Goal: Task Accomplishment & Management: Complete application form

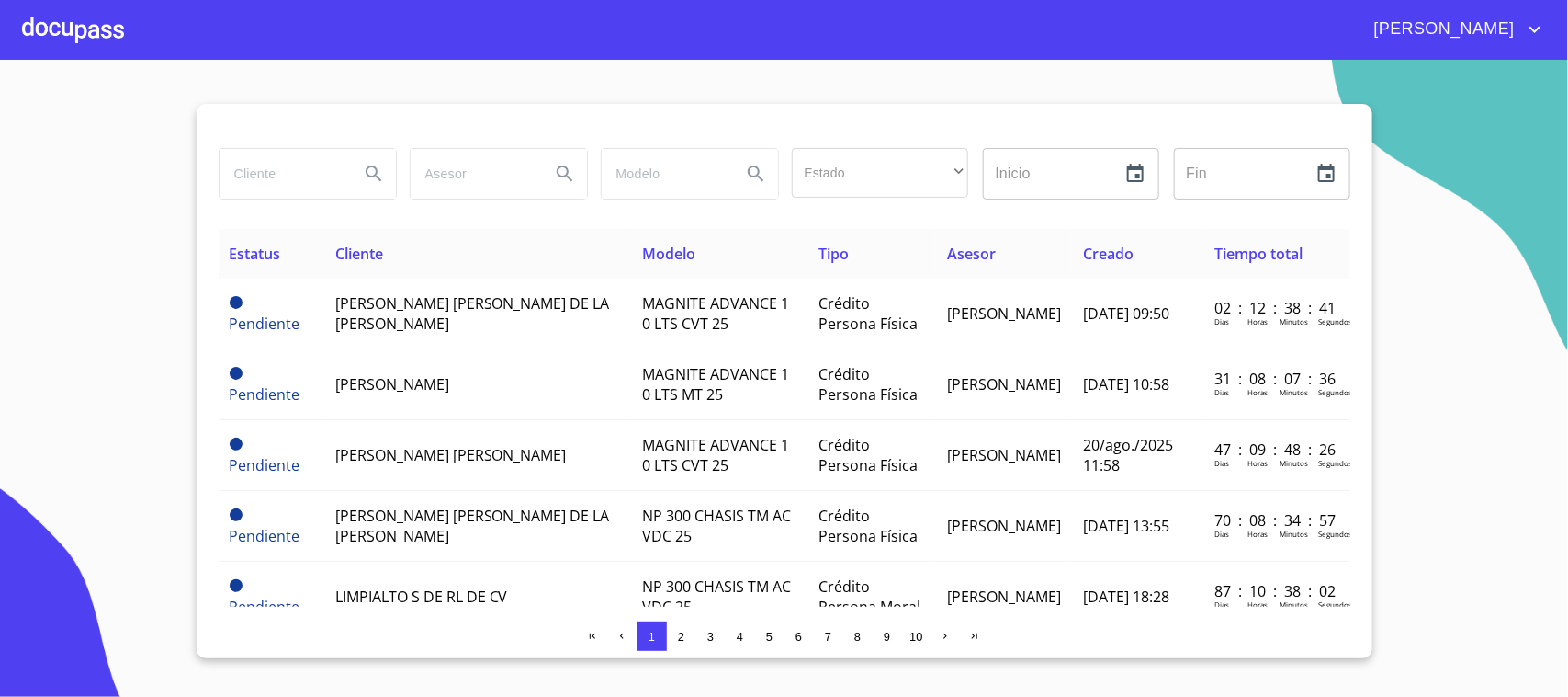
click at [304, 163] on input "search" at bounding box center [282, 174] width 125 height 50
type input "j"
type input "[PERSON_NAME] [PERSON_NAME]"
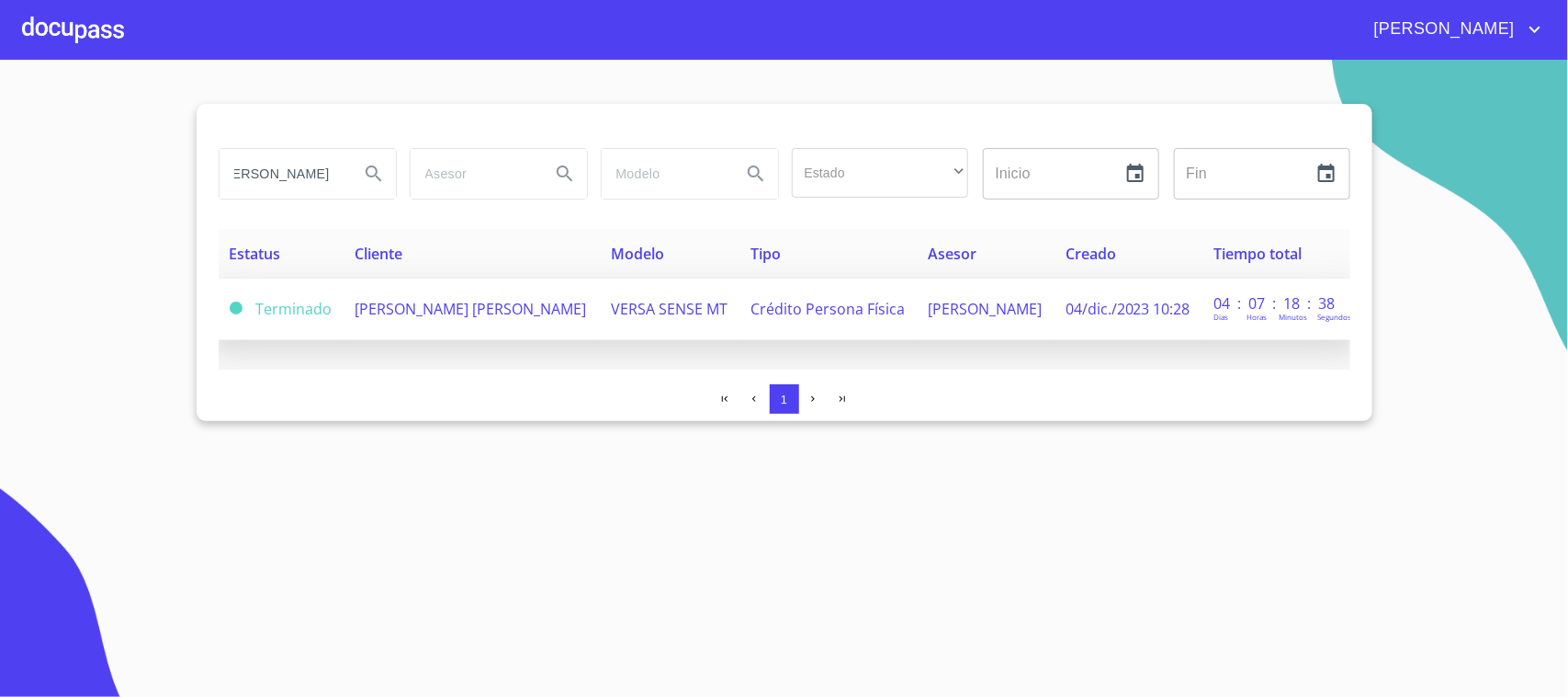
scroll to position [0, 0]
click at [333, 324] on td "Terminado" at bounding box center [281, 308] width 125 height 61
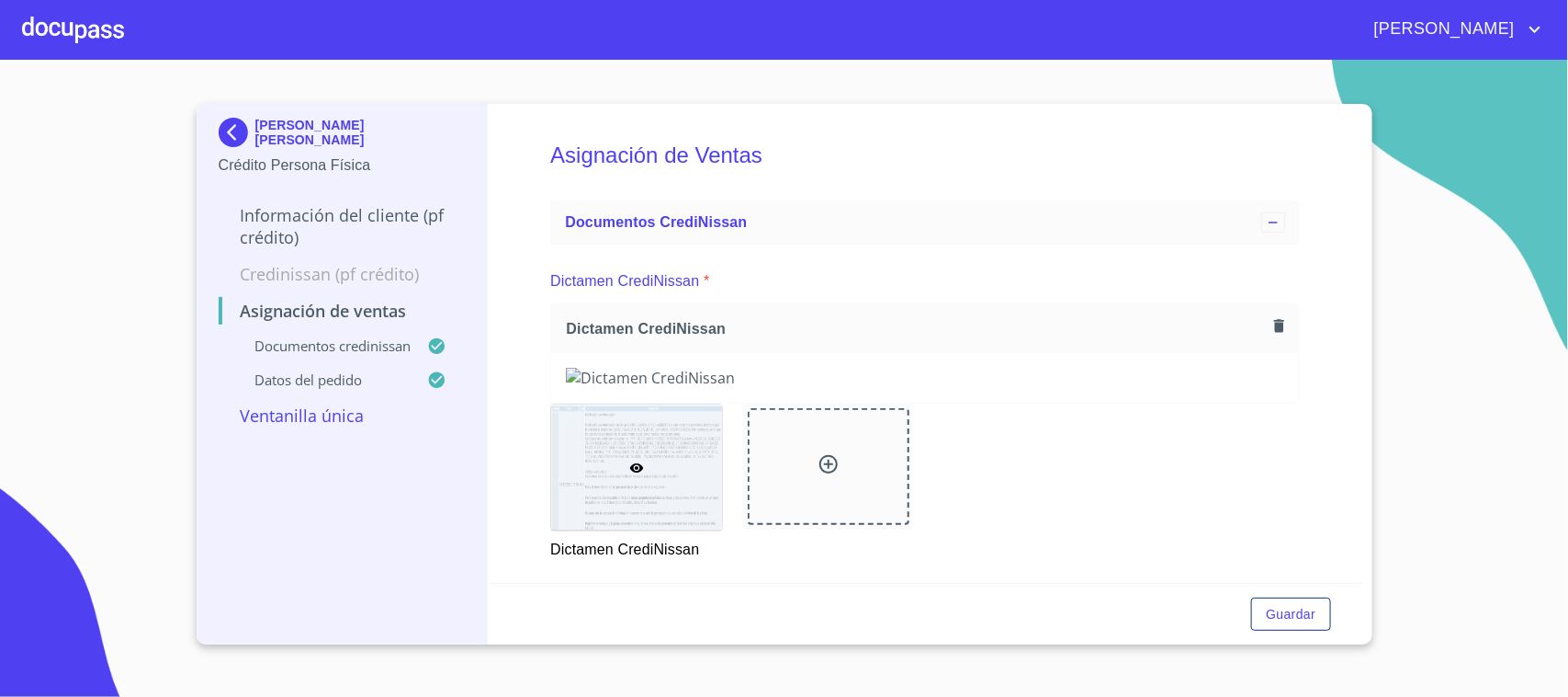
click at [58, 41] on div at bounding box center [73, 29] width 102 height 58
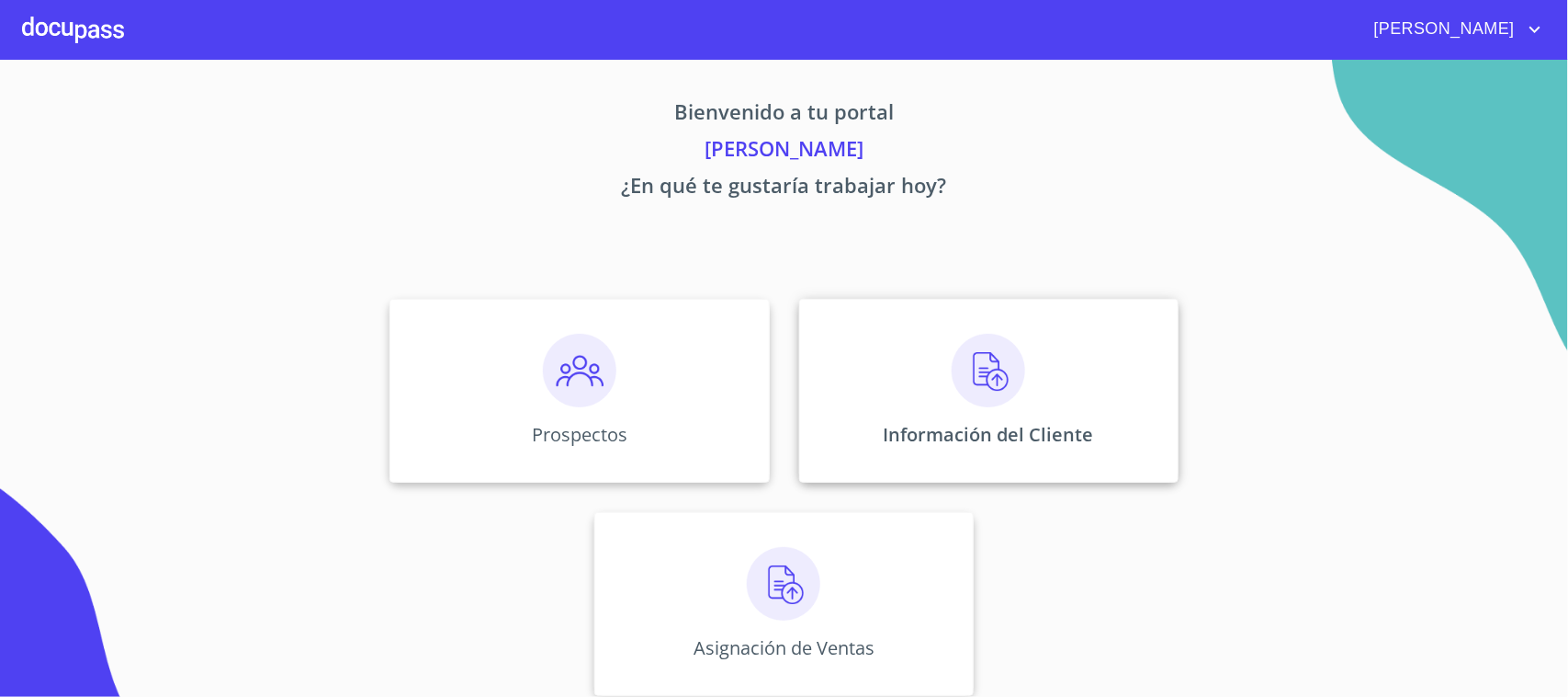
click at [900, 433] on p "Información del Cliente" at bounding box center [988, 434] width 210 height 25
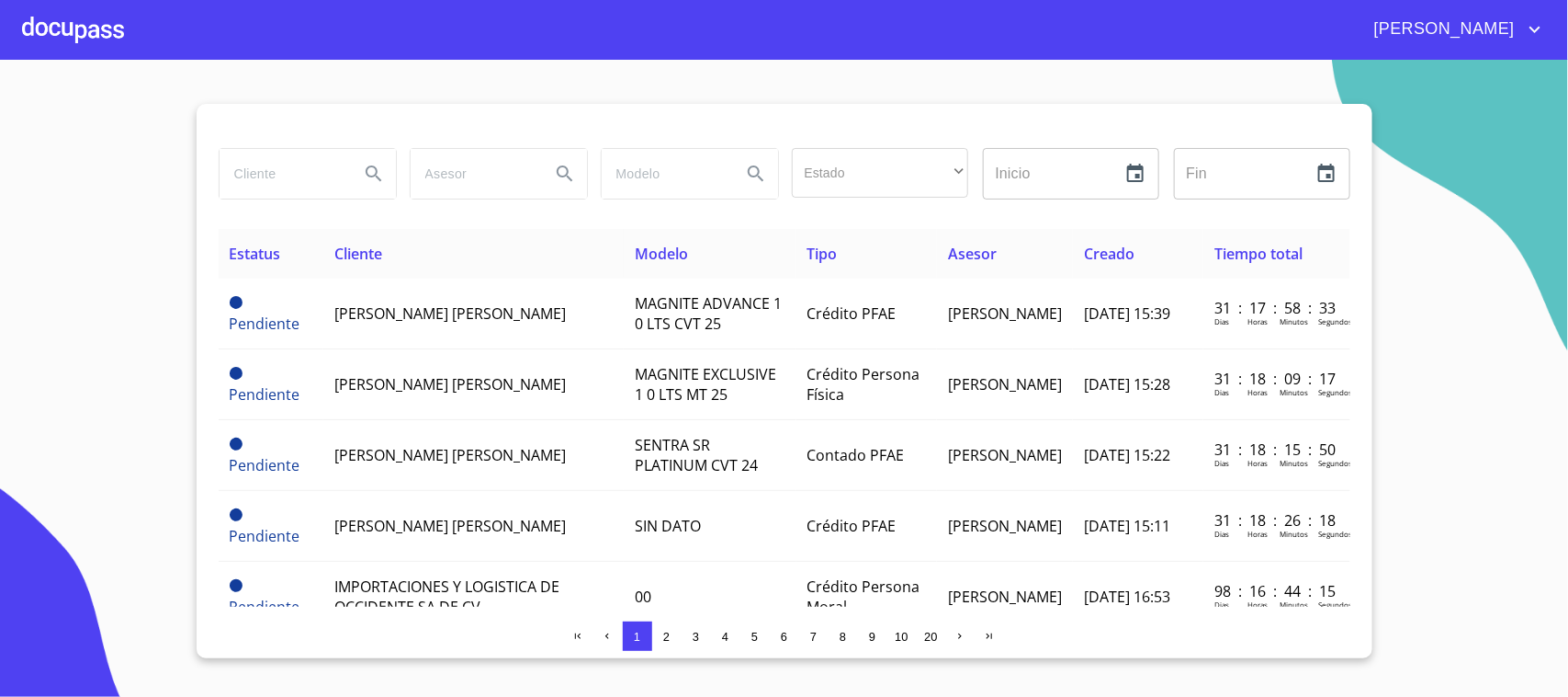
click at [66, 8] on div at bounding box center [73, 29] width 102 height 58
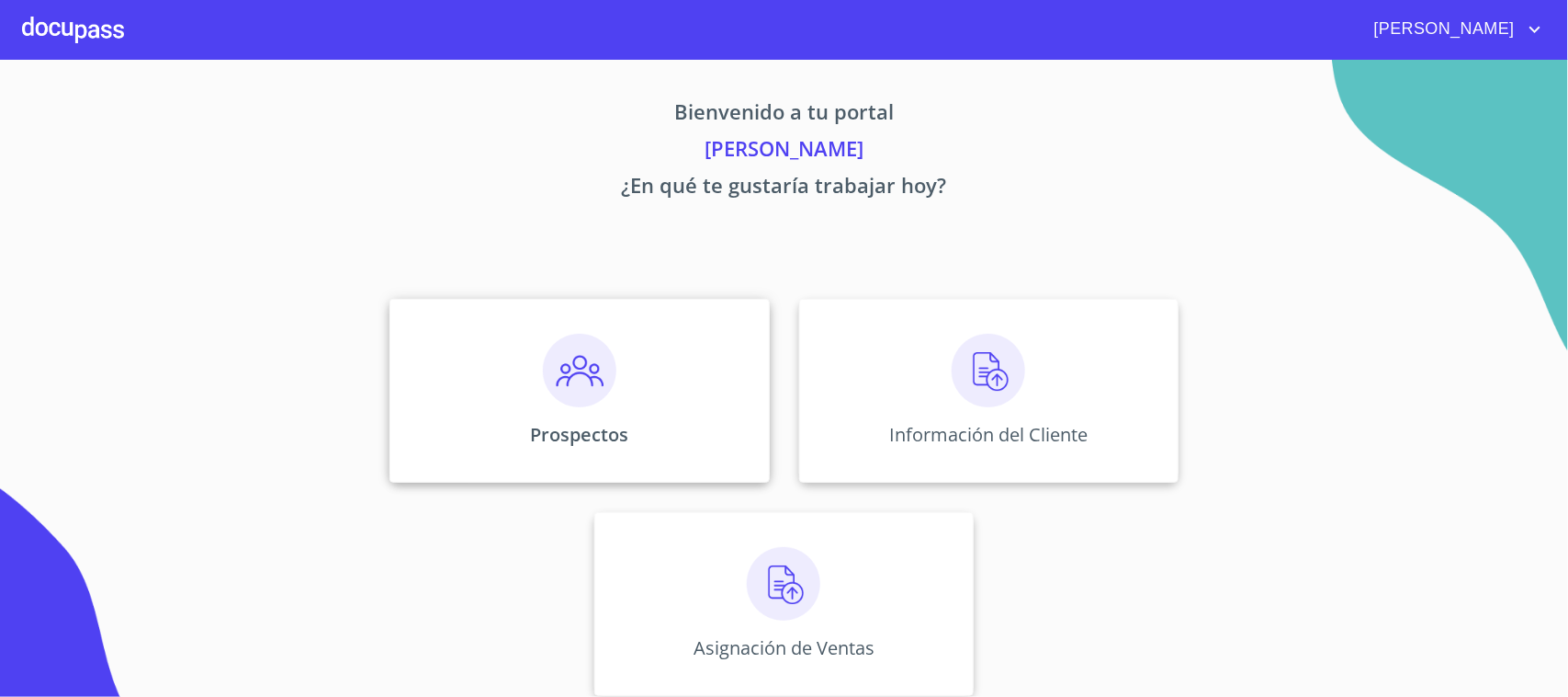
click at [393, 344] on div "Prospectos" at bounding box center [579, 390] width 379 height 184
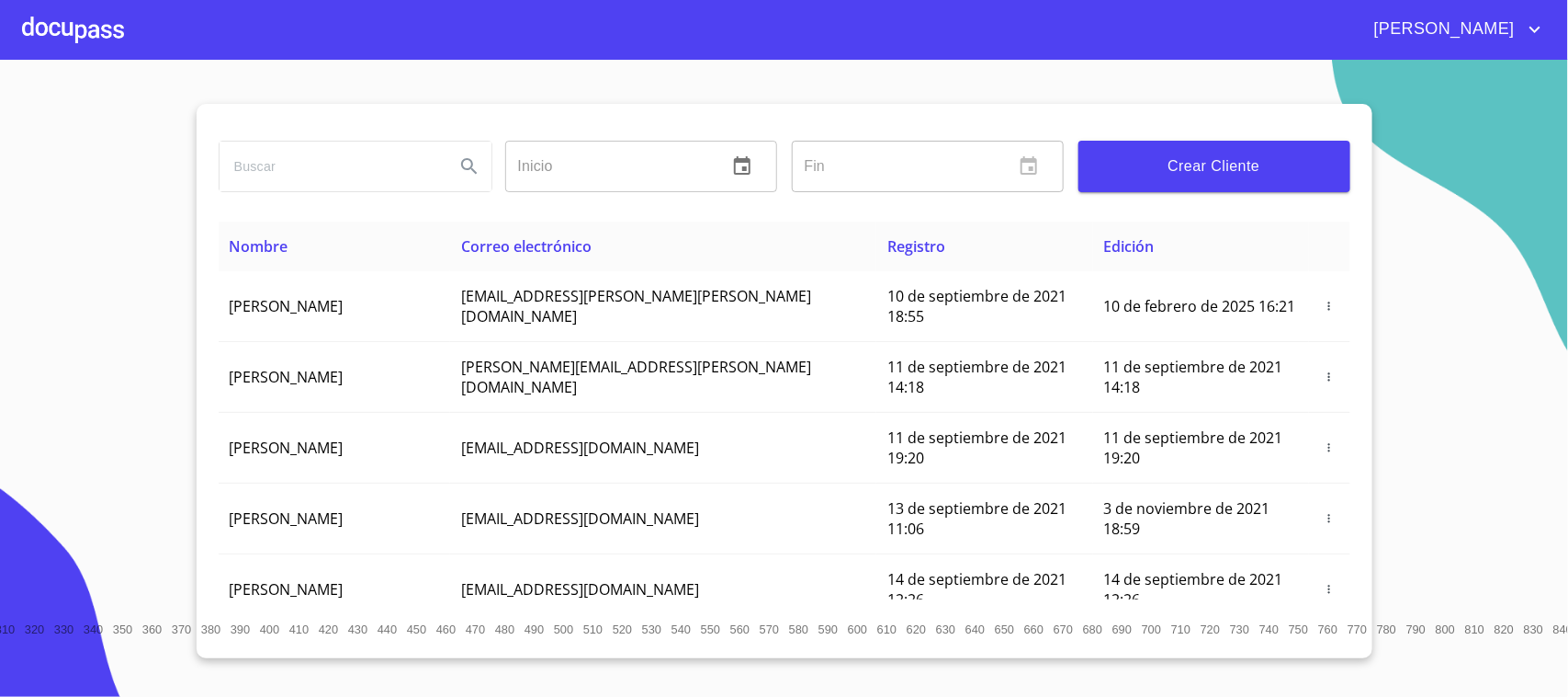
click at [332, 167] on input "search" at bounding box center [330, 166] width 221 height 50
type input "j"
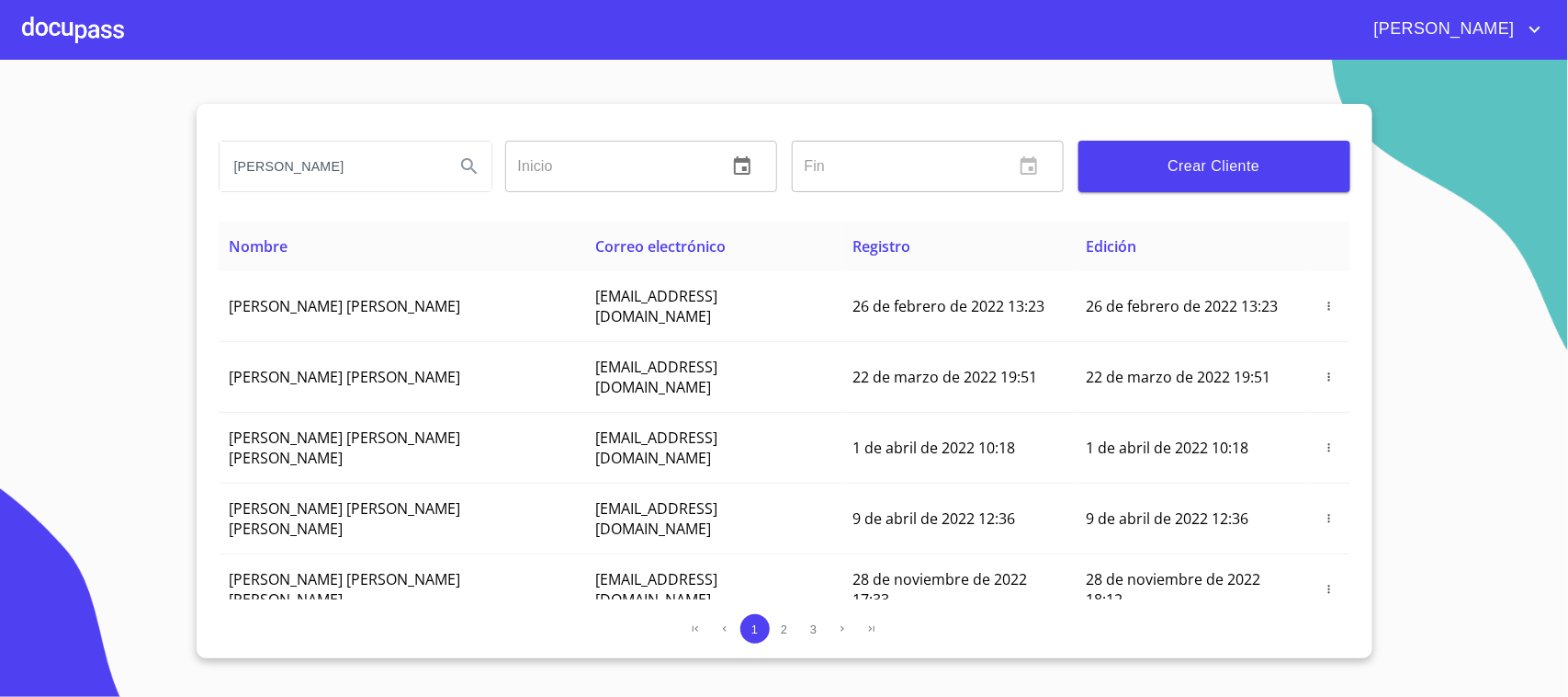
type input "[PERSON_NAME]"
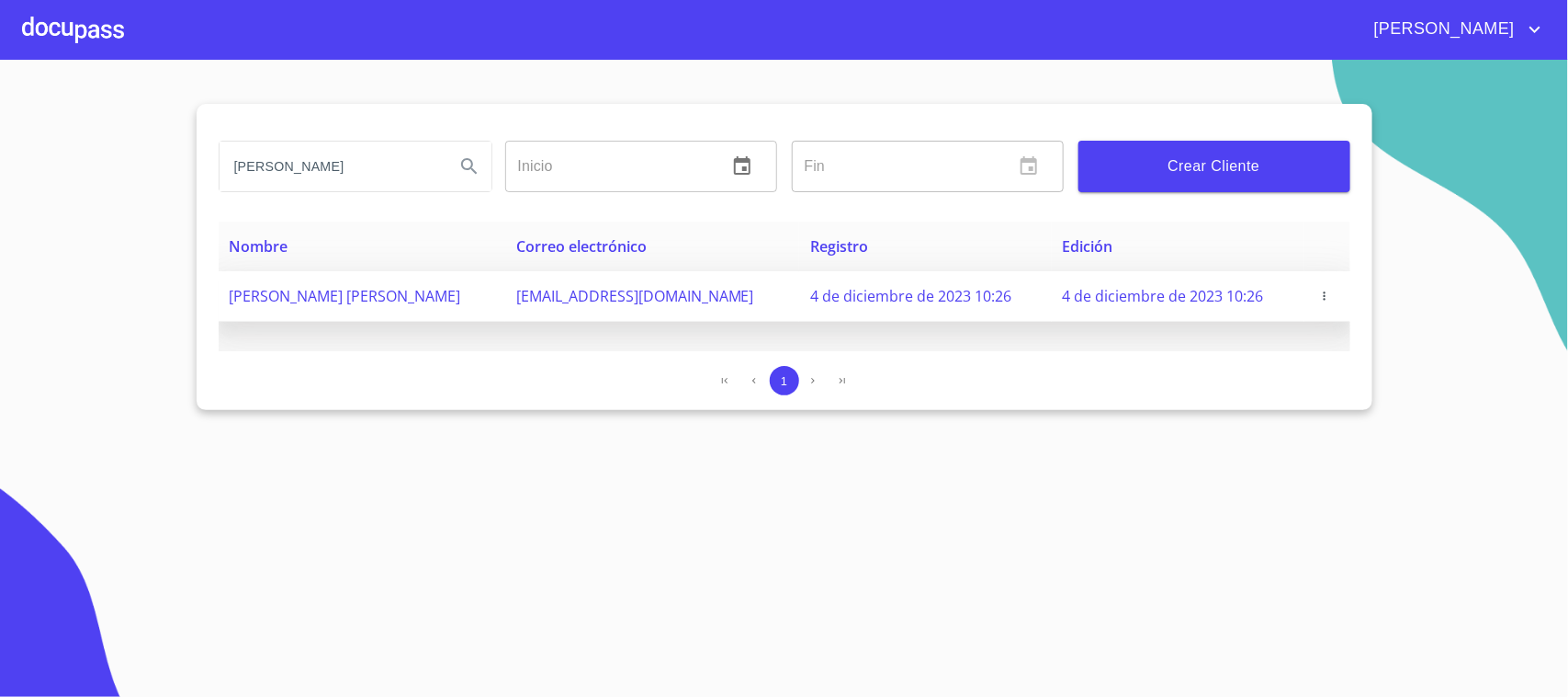
click at [466, 290] on td "[PERSON_NAME] [PERSON_NAME]" at bounding box center [362, 296] width 287 height 51
click at [1323, 294] on icon "button" at bounding box center [1325, 296] width 13 height 13
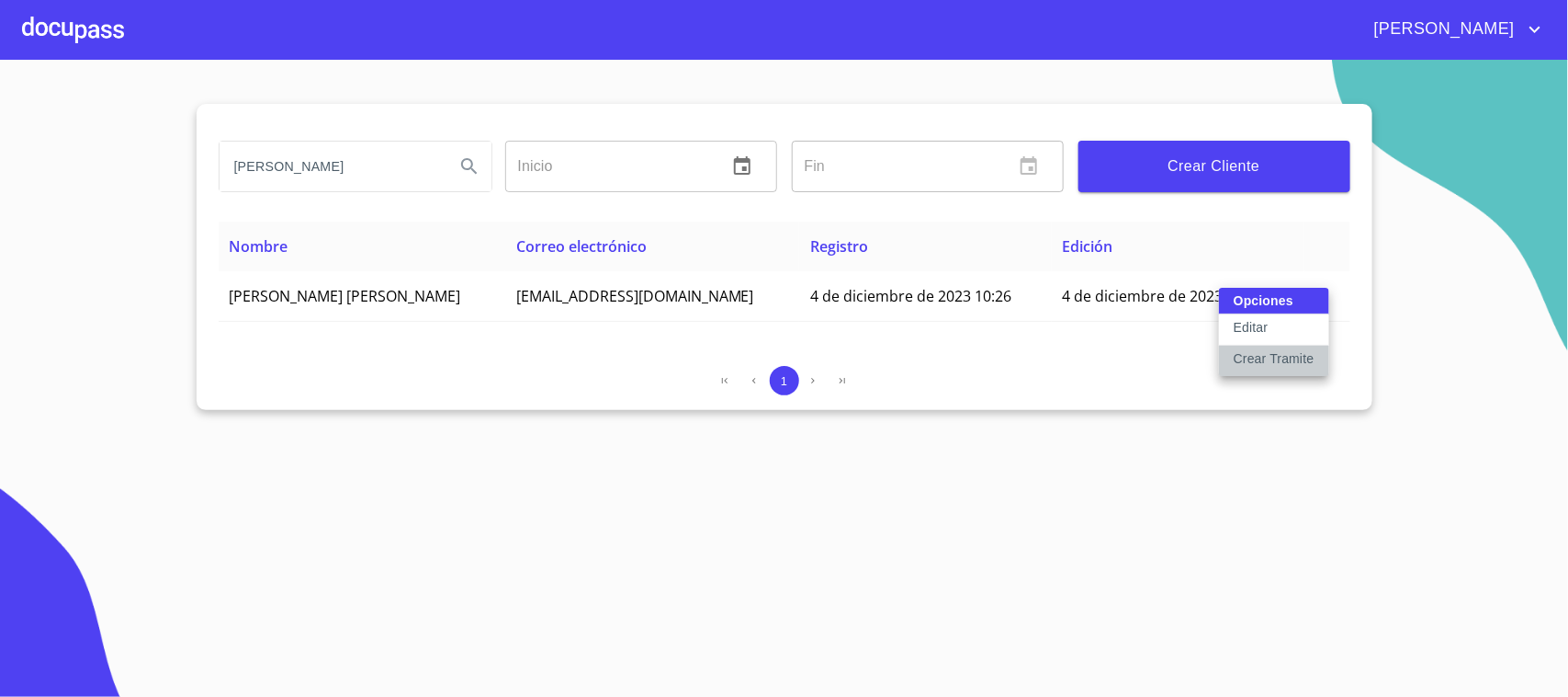
drag, startPoint x: 1264, startPoint y: 346, endPoint x: 1265, endPoint y: 356, distance: 10.0
click at [1265, 356] on button "Crear Tramite" at bounding box center [1274, 360] width 110 height 30
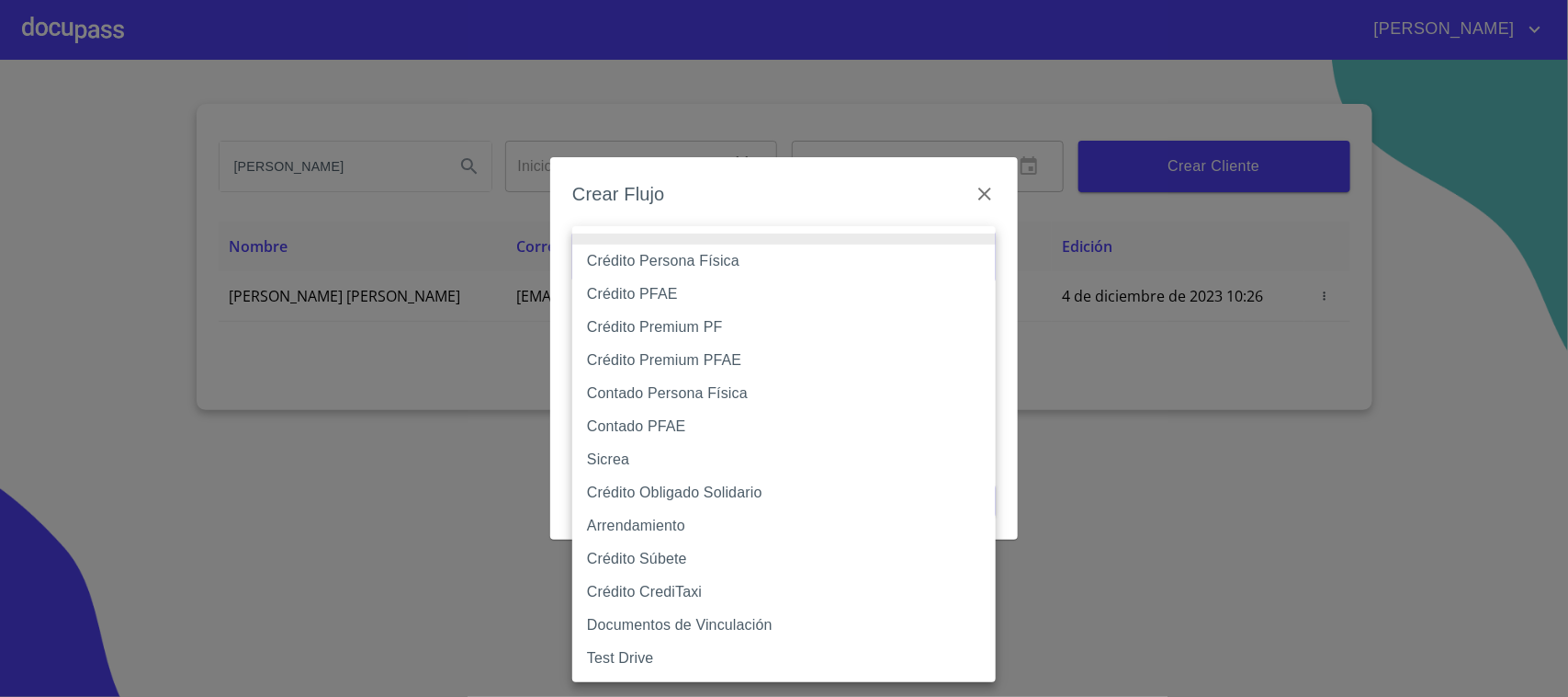
click at [772, 246] on body "[PERSON_NAME] [PERSON_NAME] Inicio ​ Fin ​ Crear Cliente Nombre Correo electrón…" at bounding box center [784, 348] width 1568 height 697
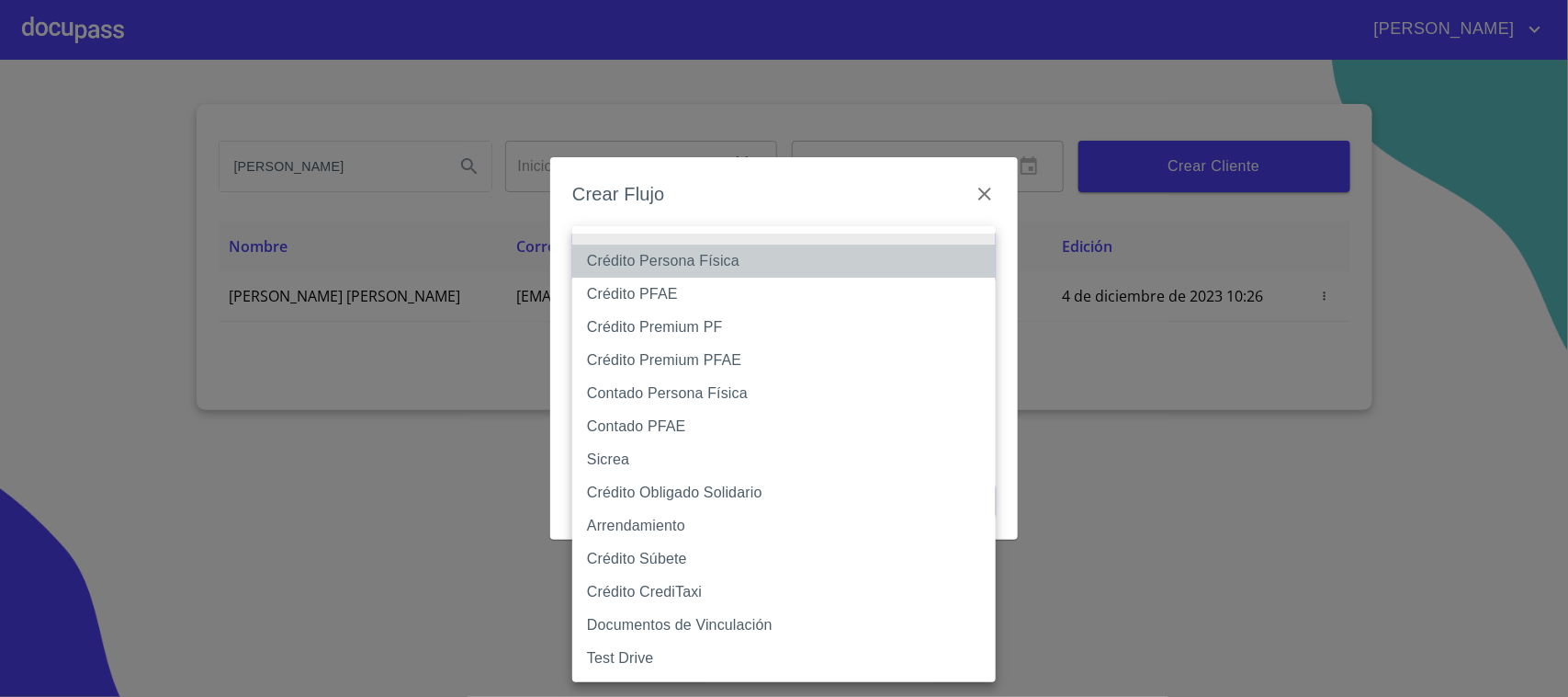
click at [767, 251] on li "Crédito Persona Física" at bounding box center [784, 260] width 423 height 33
type input "6009fb3c7d1714eb8809aa97"
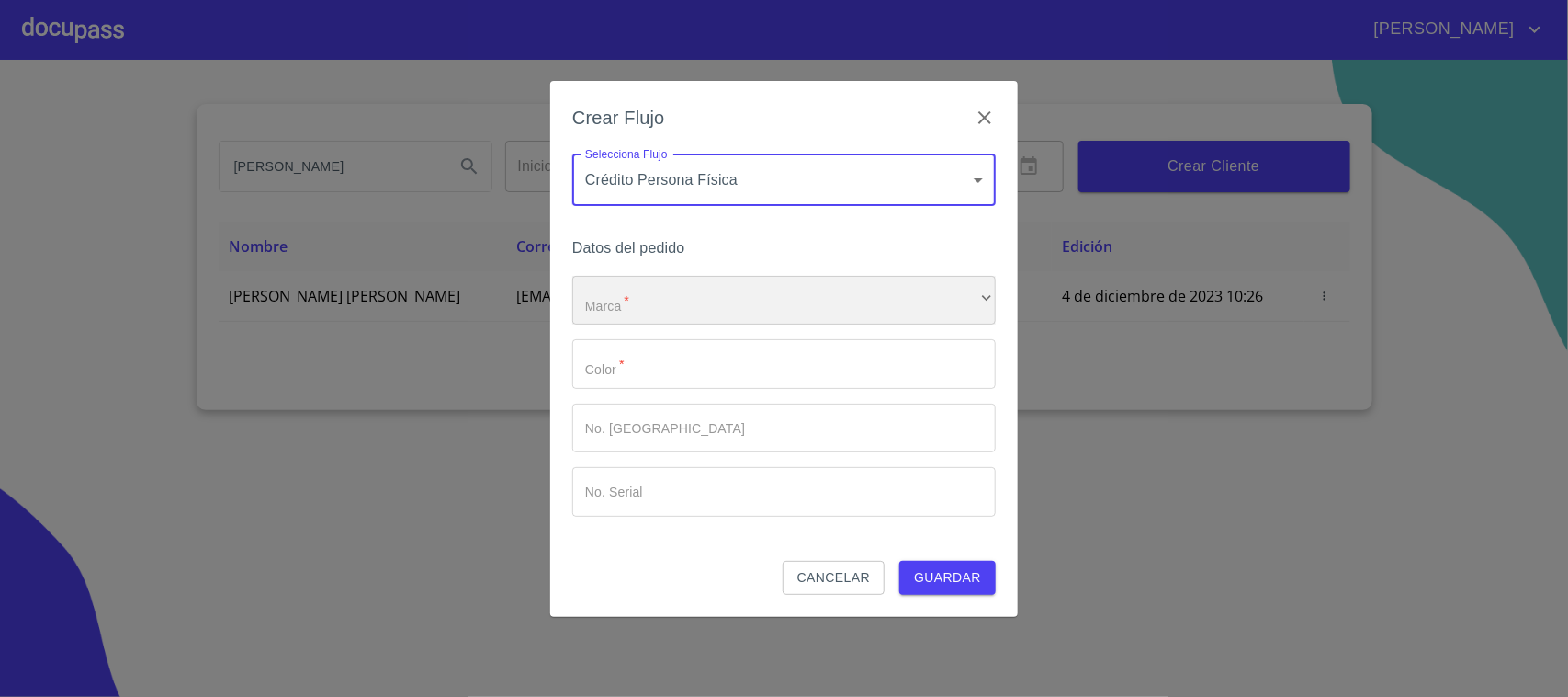
click at [723, 290] on div "​" at bounding box center [784, 300] width 423 height 50
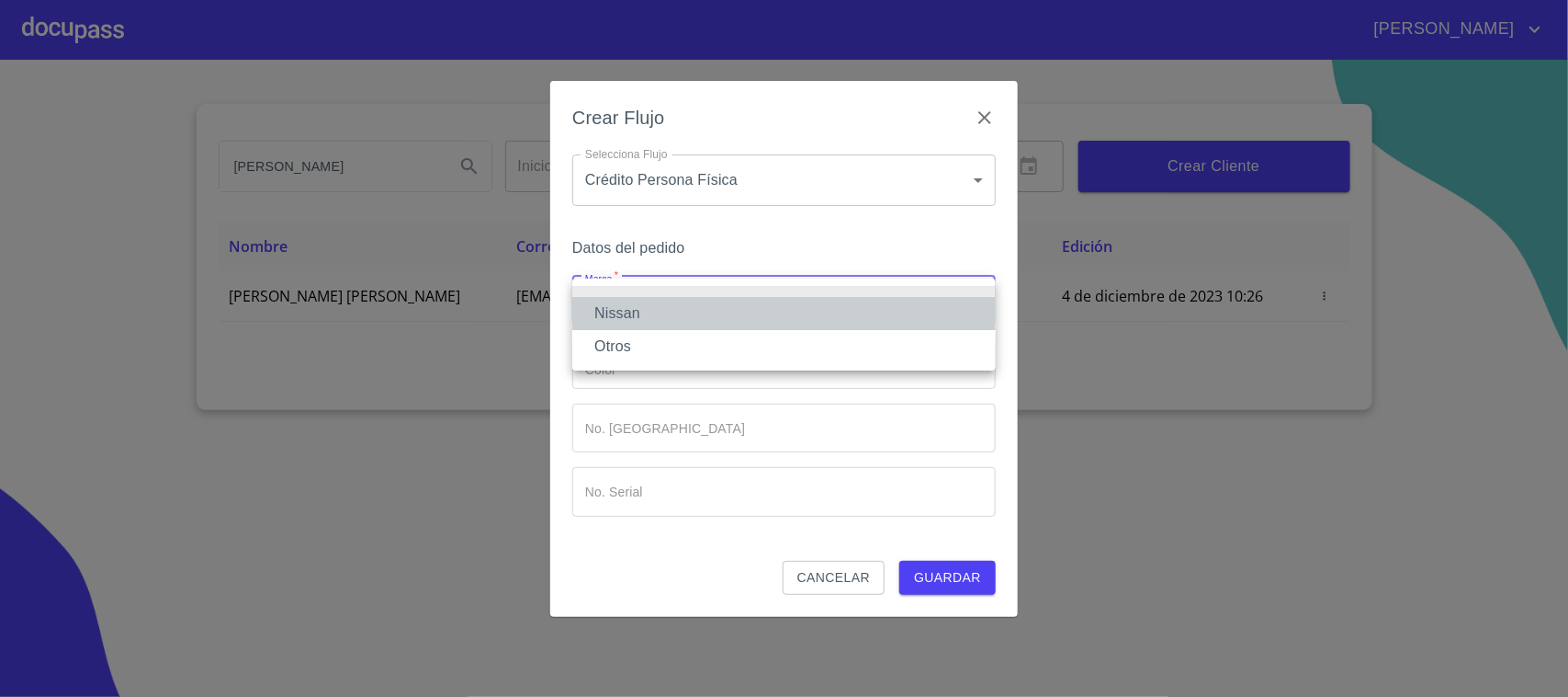
click at [737, 297] on li "Nissan" at bounding box center [784, 313] width 423 height 33
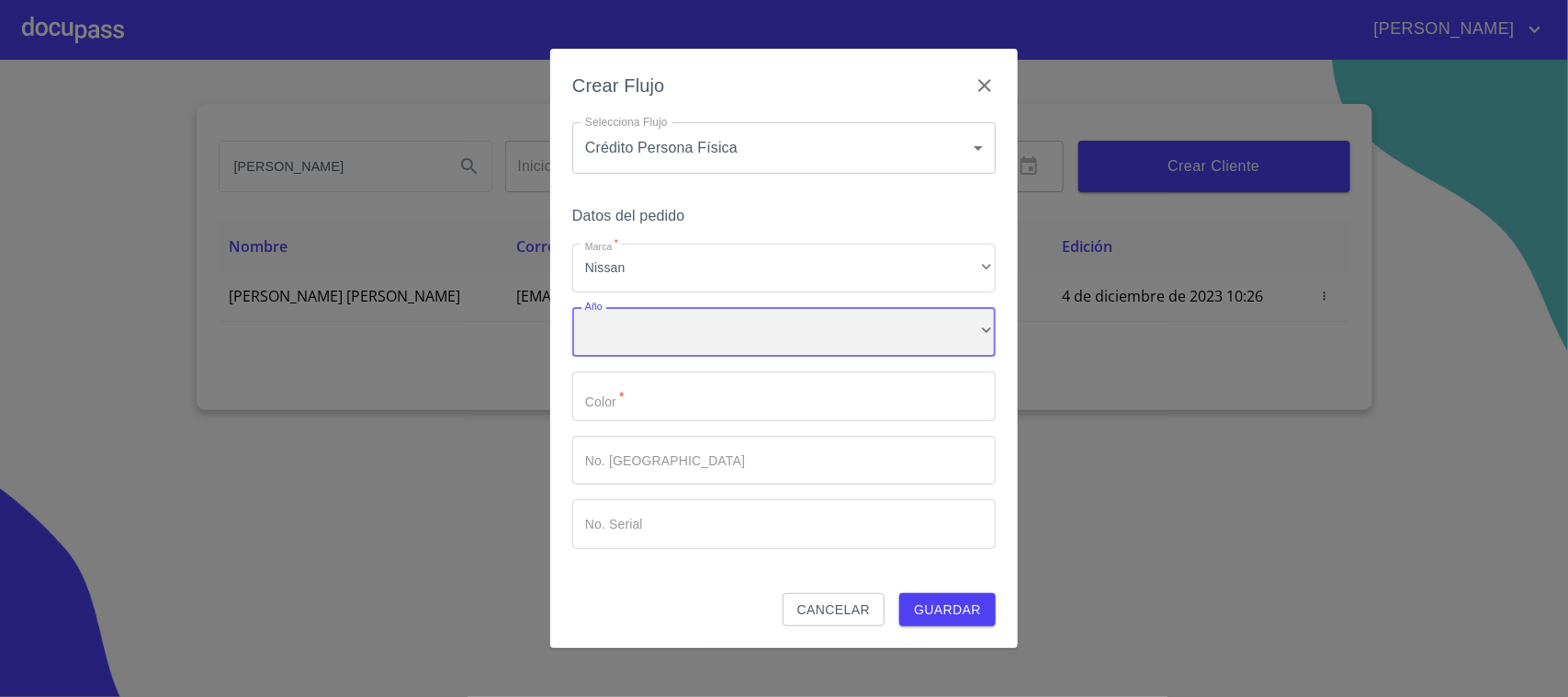
click at [741, 309] on div "​" at bounding box center [784, 331] width 423 height 50
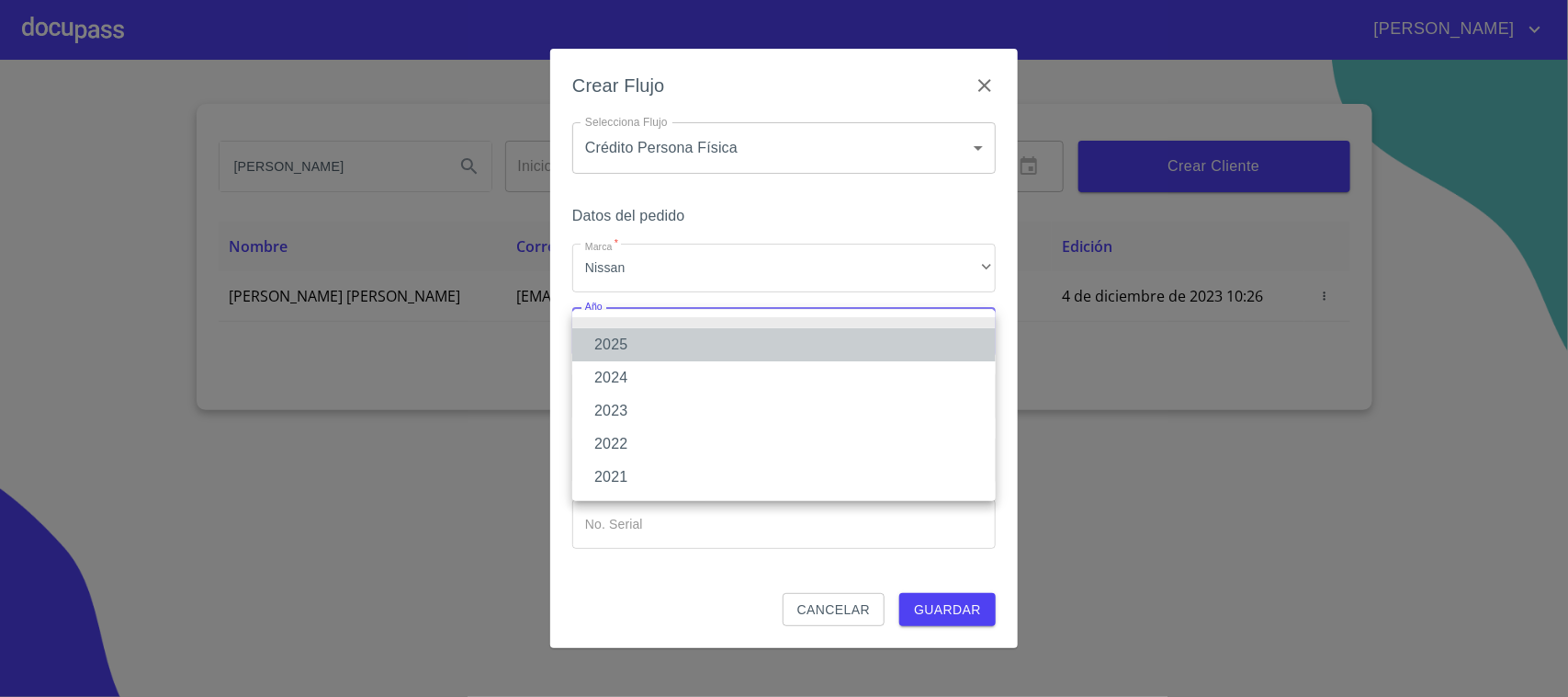
click at [670, 332] on li "2025" at bounding box center [784, 344] width 423 height 33
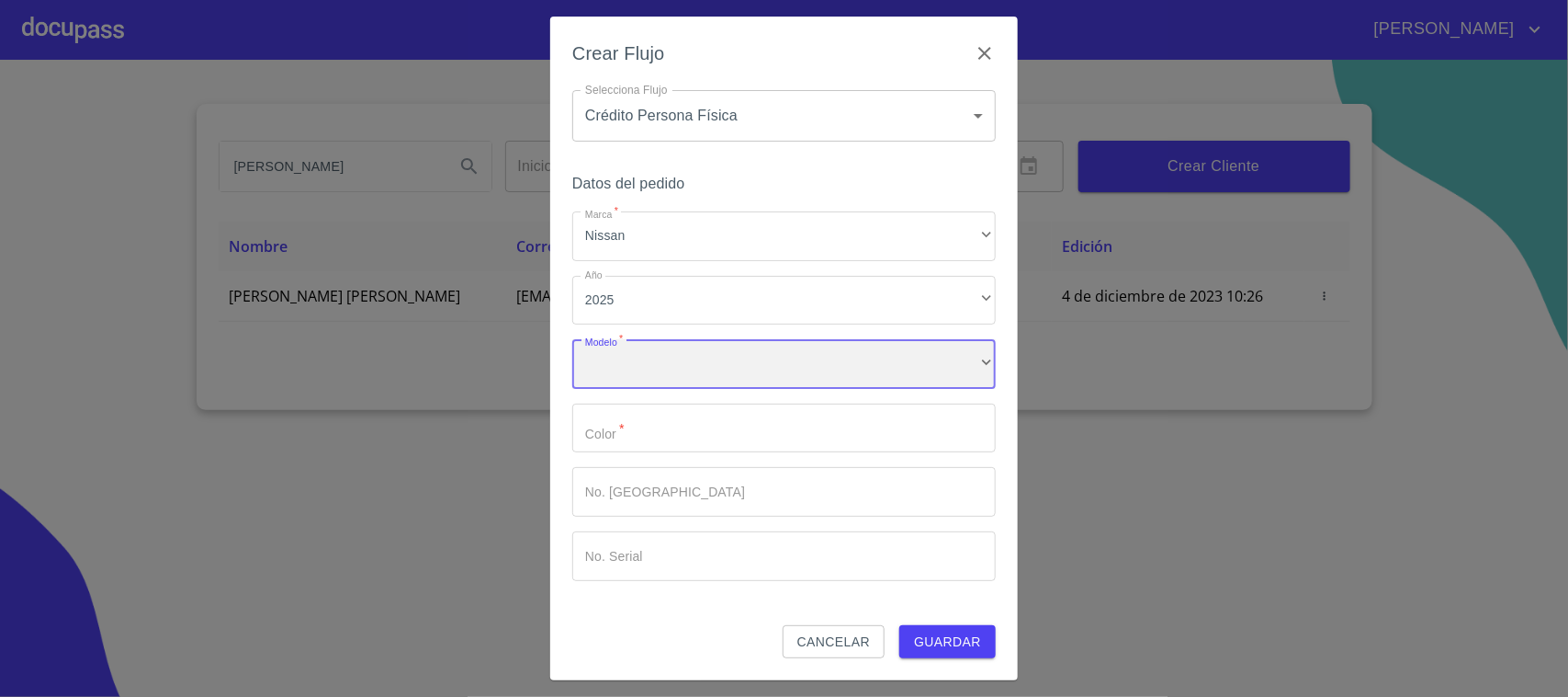
click at [722, 376] on div "​" at bounding box center [784, 364] width 423 height 50
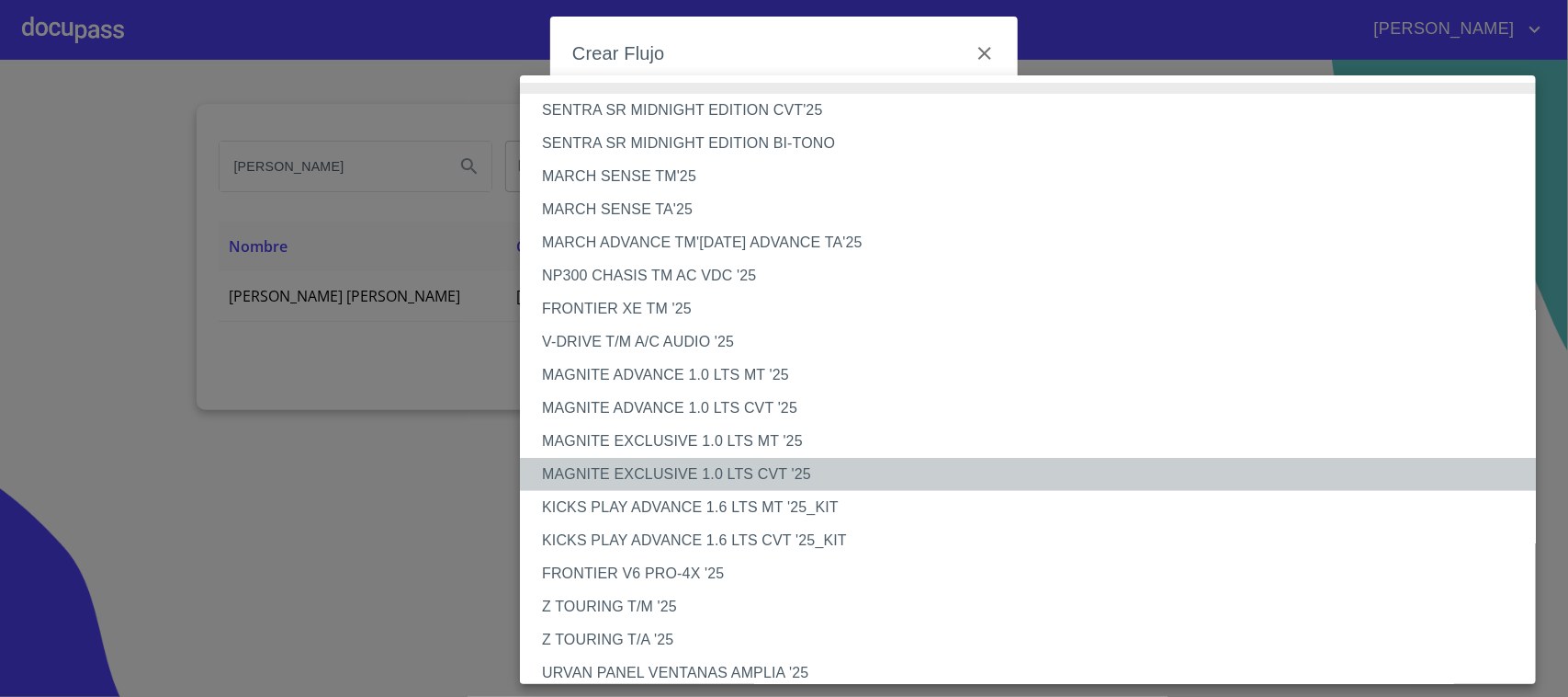
click at [788, 465] on li "MAGNITE EXCLUSIVE 1.0 LTS CVT '25" at bounding box center [1036, 473] width 1033 height 33
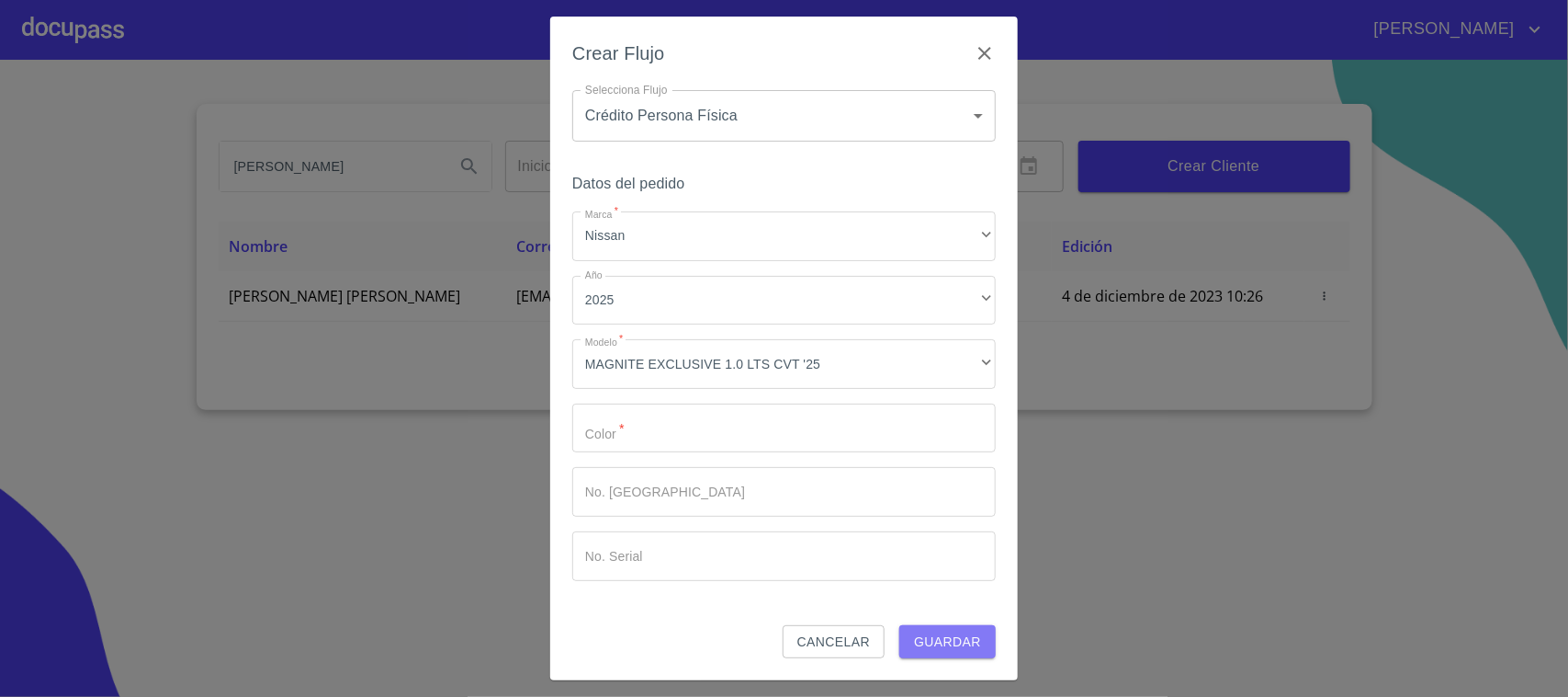
click at [929, 653] on span "Guardar" at bounding box center [947, 641] width 67 height 23
type input "00"
click at [962, 632] on span "Guardar" at bounding box center [947, 641] width 67 height 23
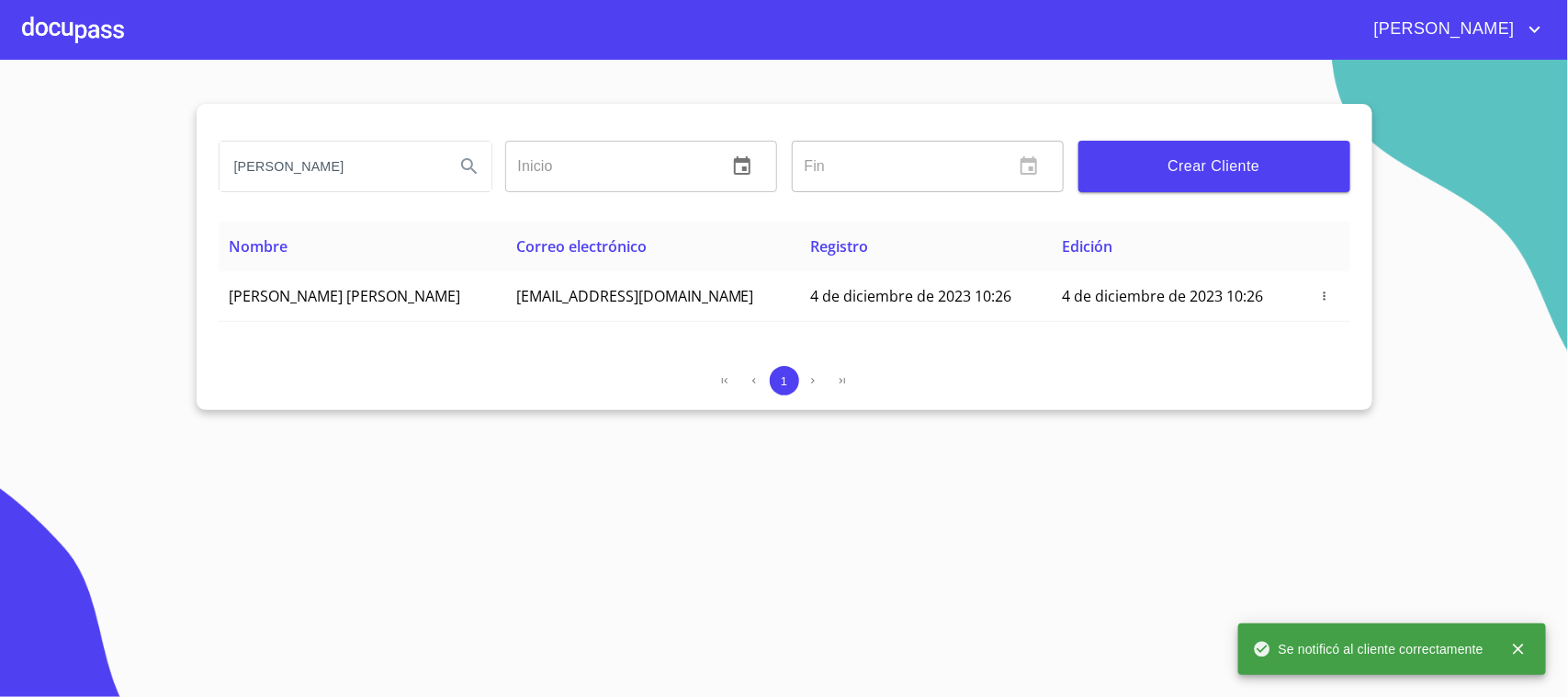
click at [70, 40] on div at bounding box center [73, 29] width 102 height 58
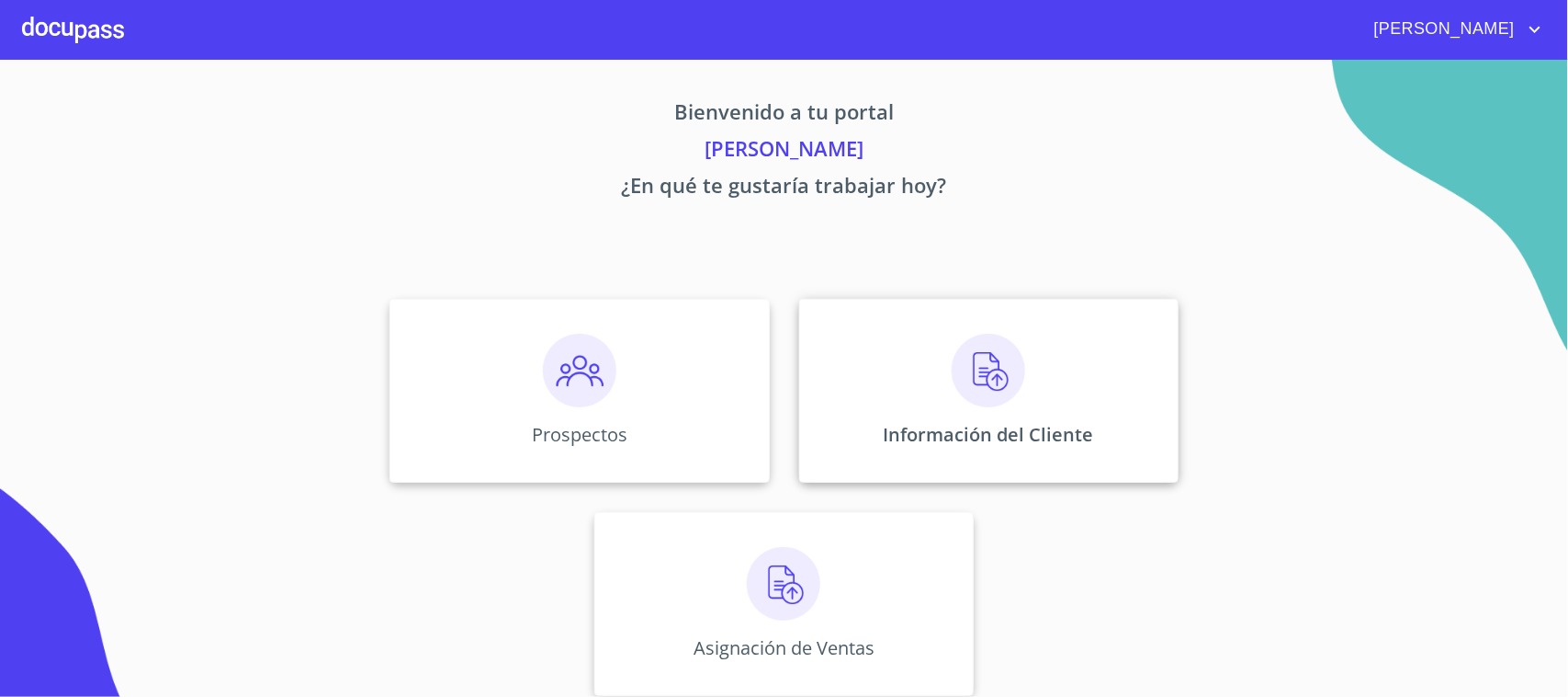
click at [933, 382] on div "Información del Cliente" at bounding box center [989, 390] width 379 height 184
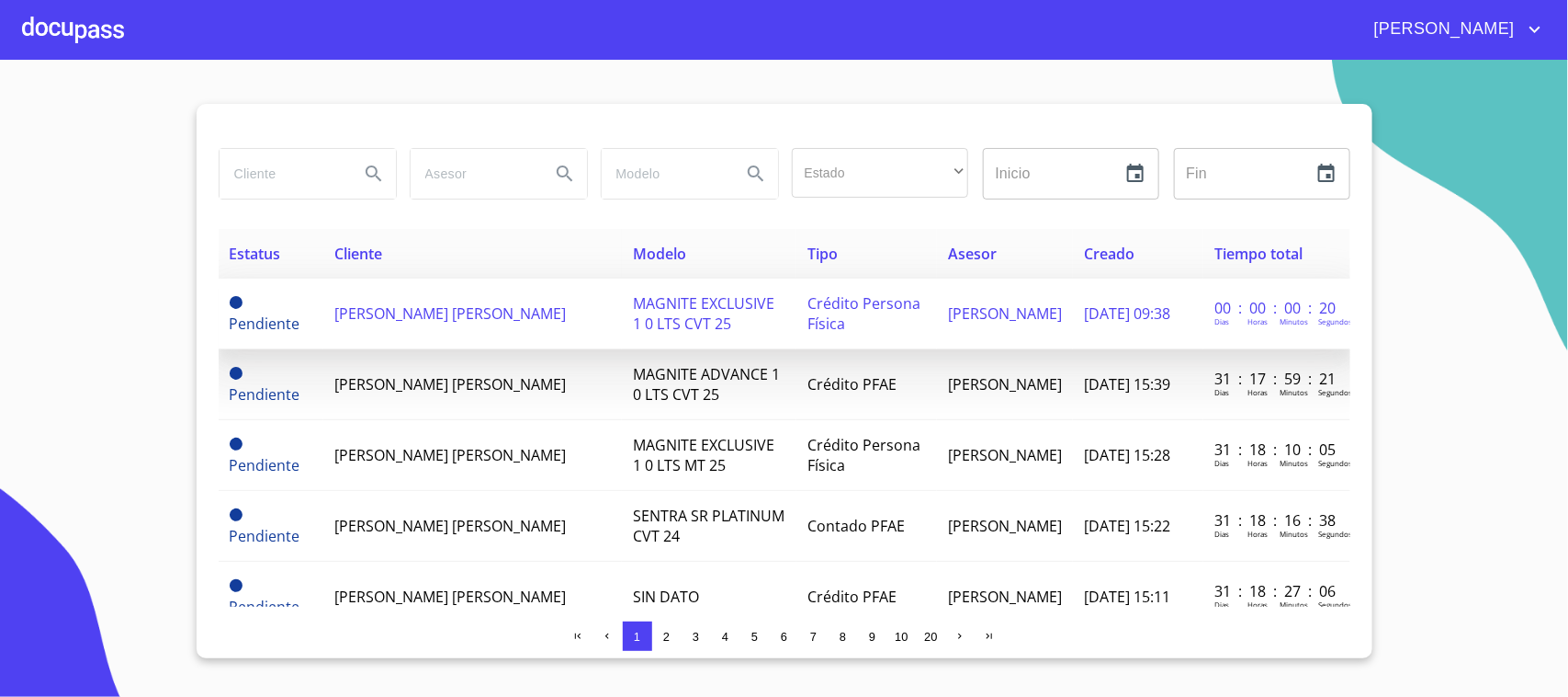
click at [414, 306] on span "[PERSON_NAME] [PERSON_NAME]" at bounding box center [451, 313] width 232 height 20
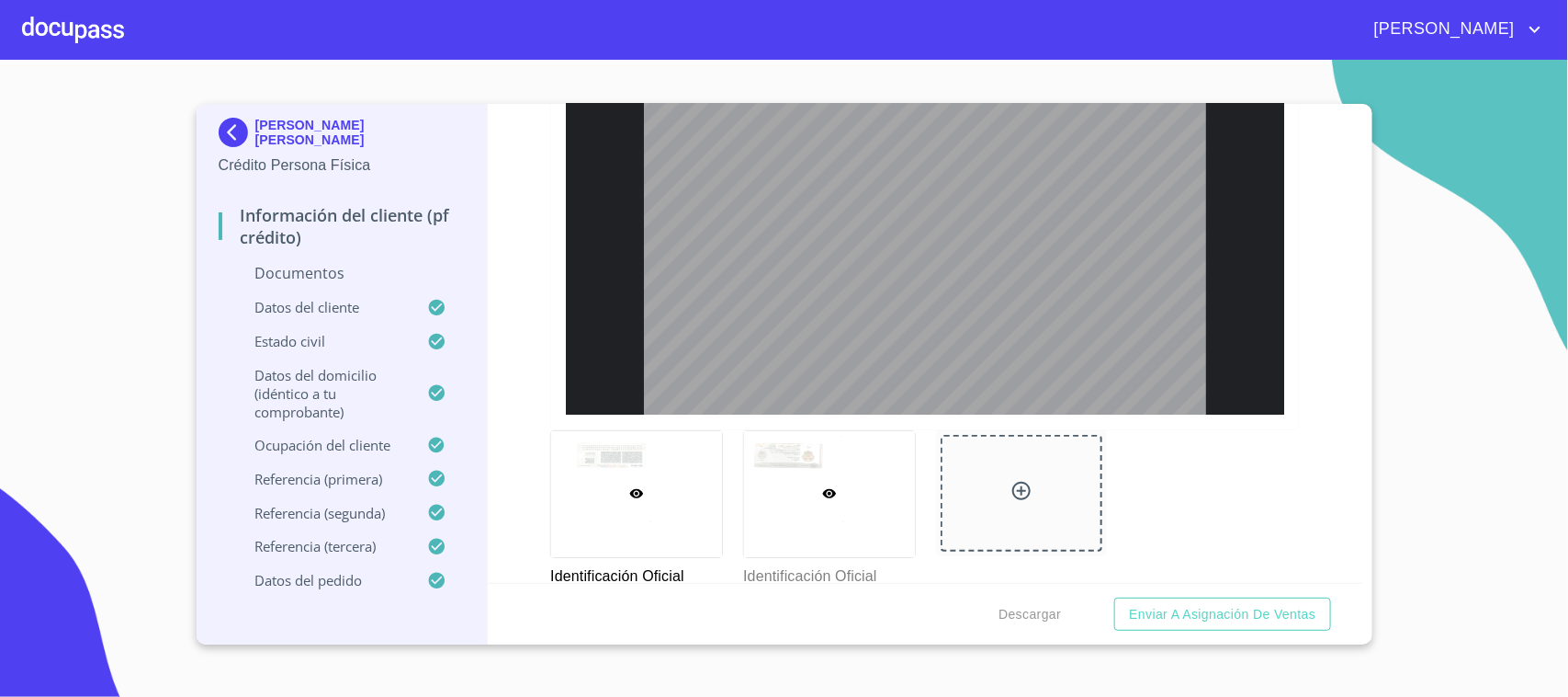
scroll to position [230, 0]
click at [815, 429] on div "Identificación Oficial * Identificación Oficial 5836beb4-92ec-4c30-8... 1 / 1 1…" at bounding box center [925, 174] width 750 height 849
click at [823, 460] on div at bounding box center [829, 493] width 171 height 125
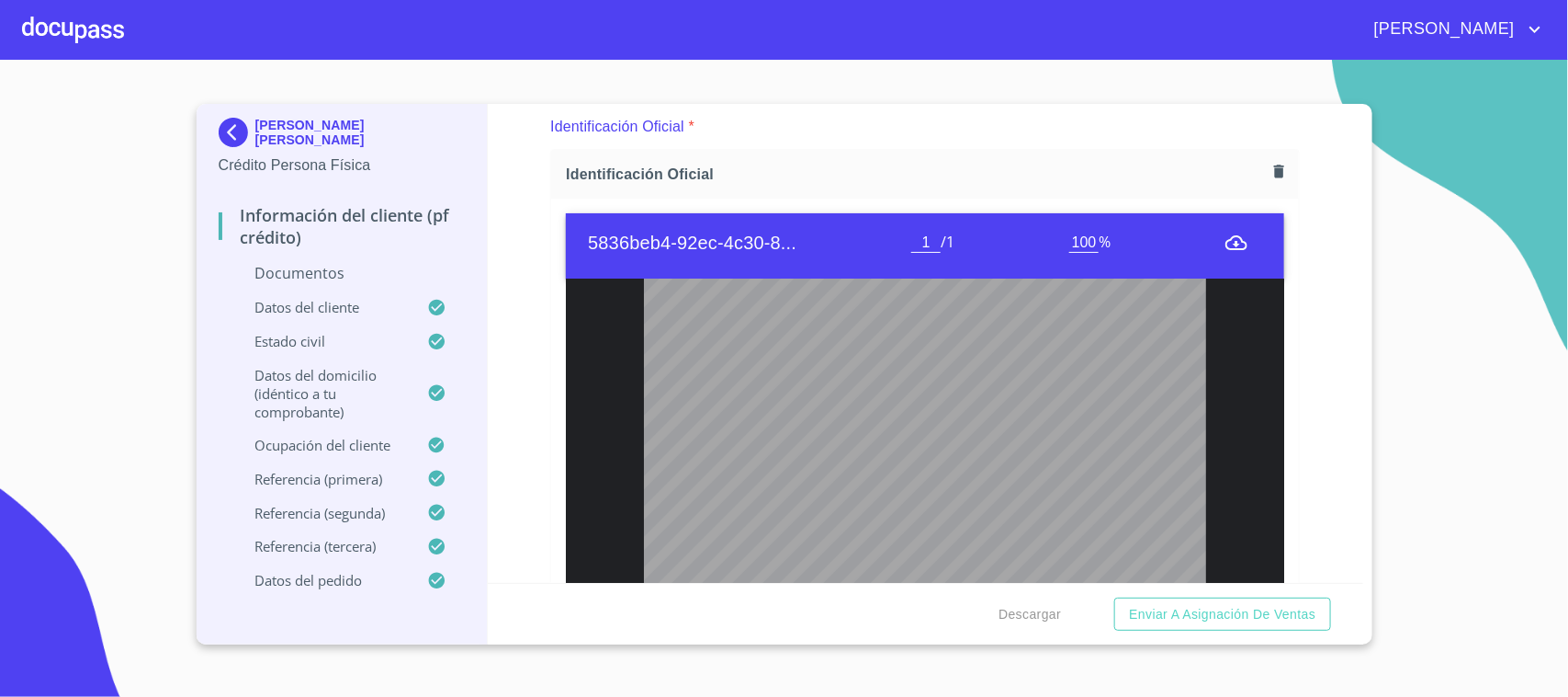
scroll to position [0, 0]
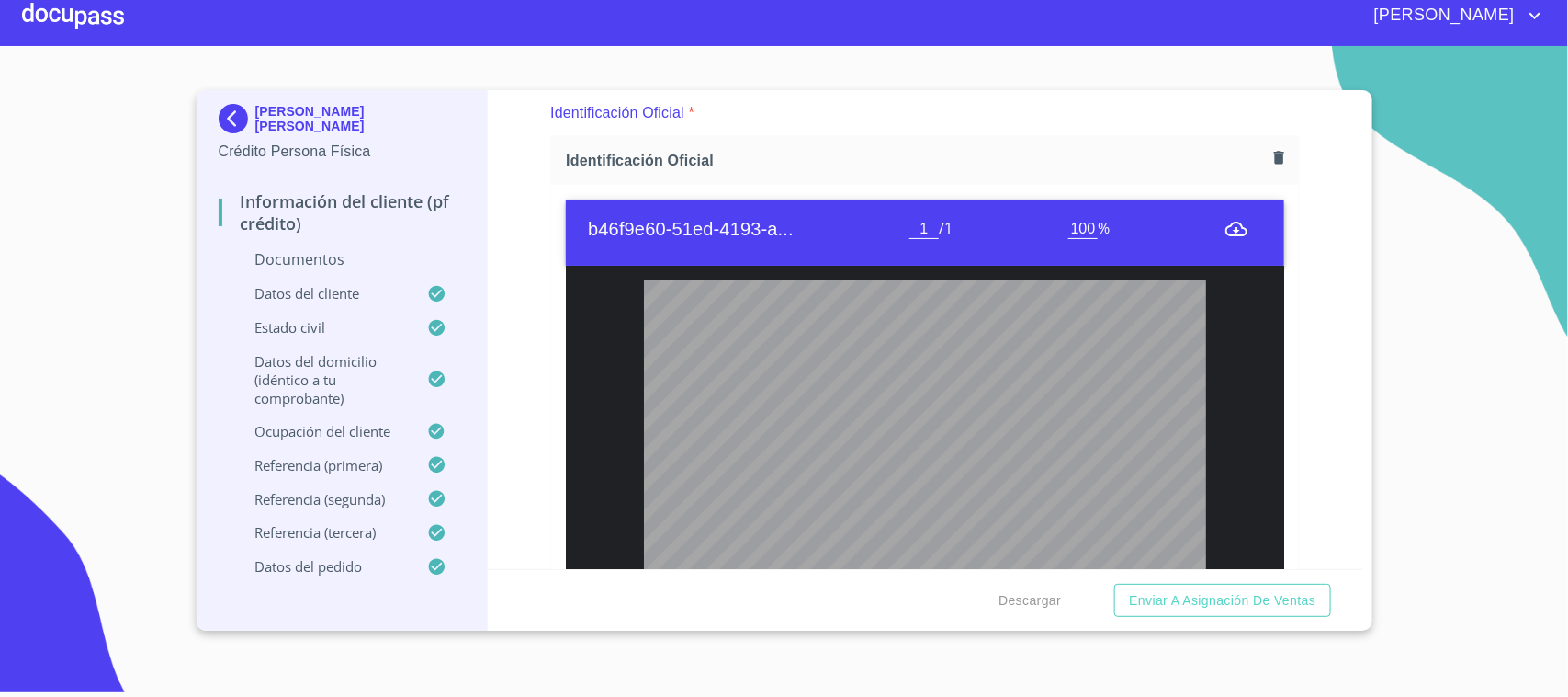
drag, startPoint x: 92, startPoint y: 199, endPoint x: 177, endPoint y: 141, distance: 102.9
click at [92, 199] on section "[PERSON_NAME] [PERSON_NAME] Crédito Persona Física Información del cliente (PF …" at bounding box center [784, 364] width 1568 height 637
